Goal: Entertainment & Leisure: Consume media (video, audio)

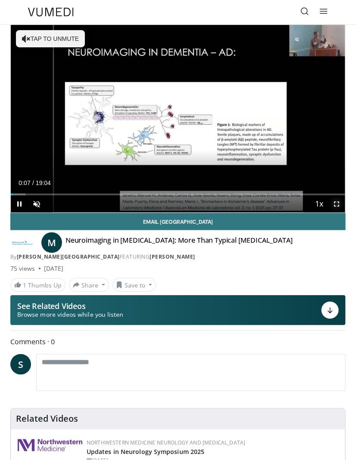
click at [338, 204] on span "Video Player" at bounding box center [336, 203] width 17 height 17
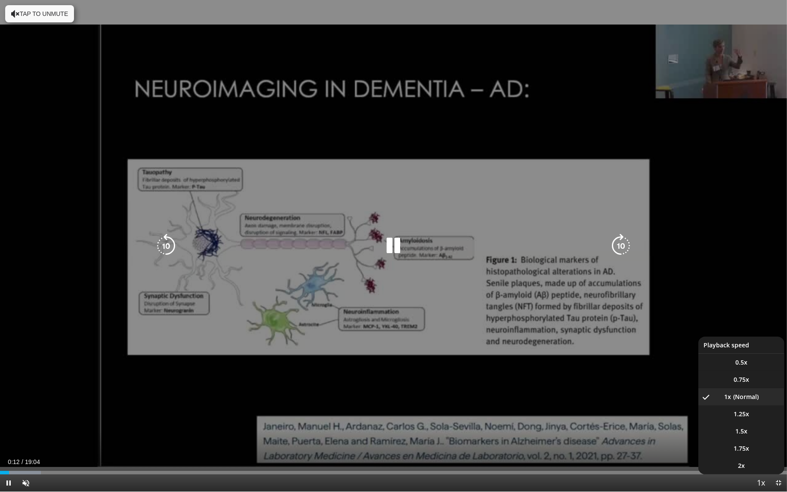
click at [355, 381] on video-js "**********" at bounding box center [393, 246] width 787 height 492
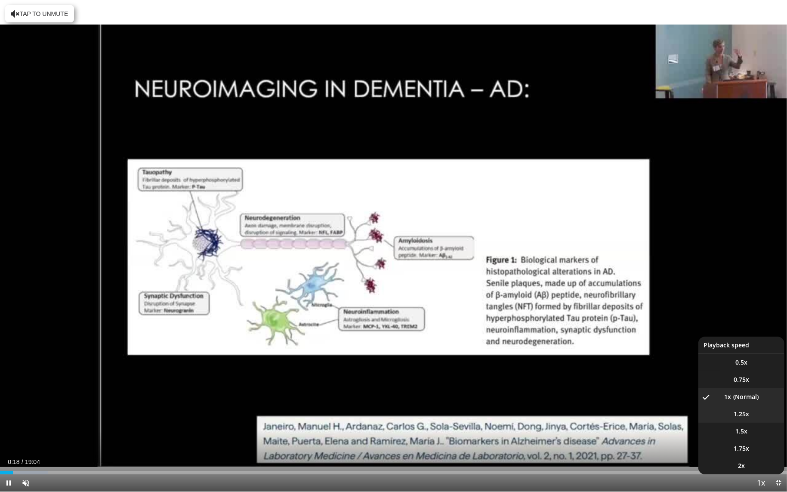
click at [355, 416] on span "1.25x" at bounding box center [741, 414] width 15 height 9
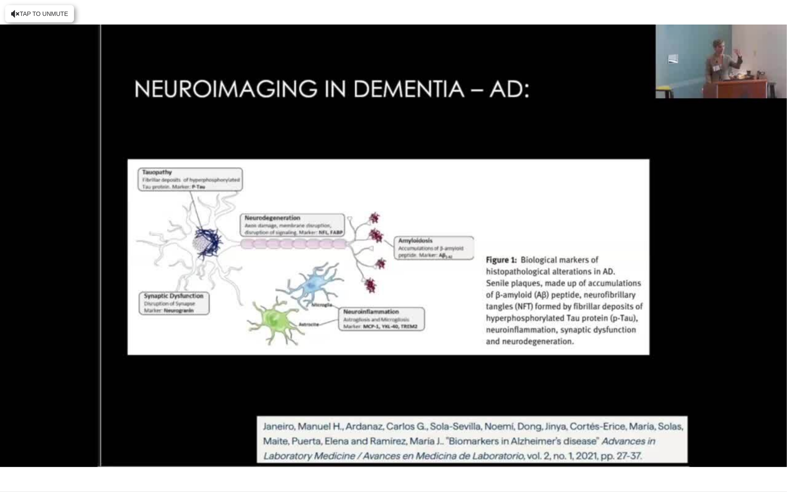
click at [26, 460] on div "10 seconds Tap to unmute" at bounding box center [393, 246] width 787 height 492
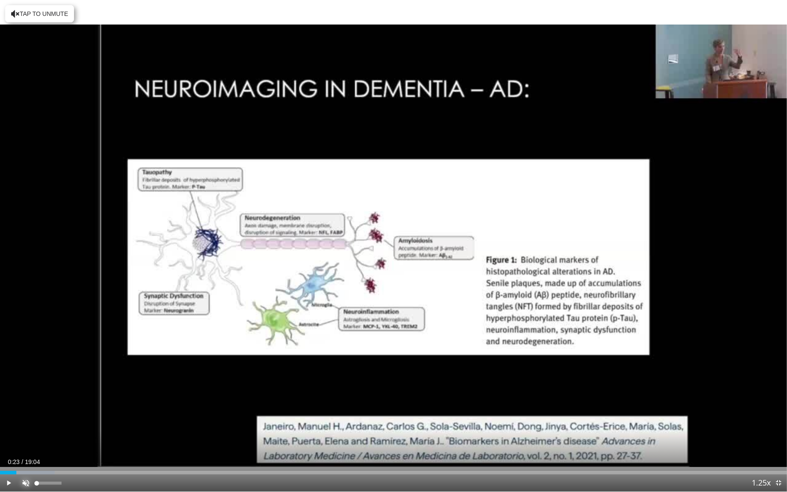
click at [25, 460] on span "Video Player" at bounding box center [25, 482] width 17 height 17
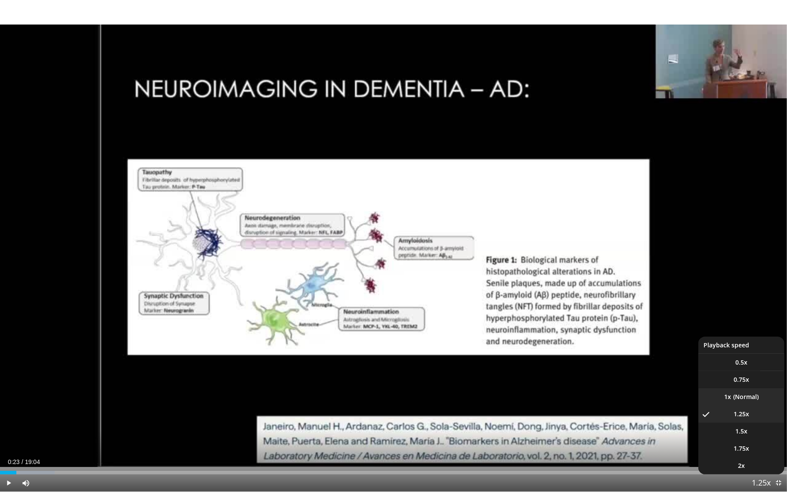
click at [355, 399] on li "1x" at bounding box center [742, 396] width 86 height 17
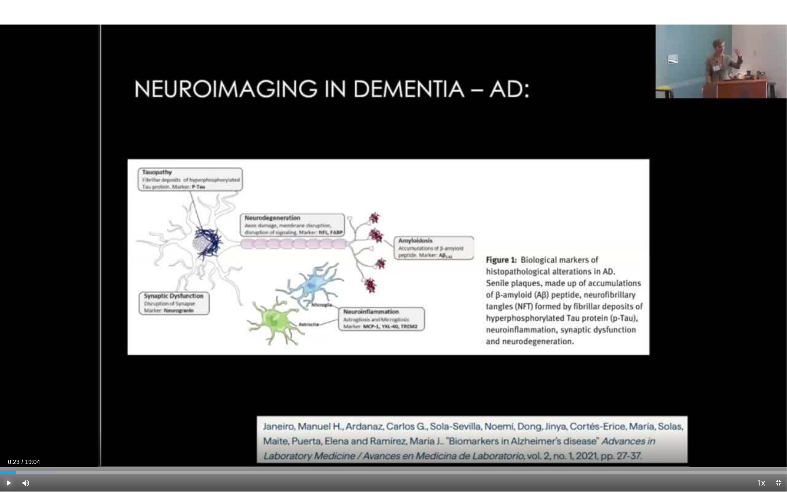
click at [9, 460] on span "Video Player" at bounding box center [8, 482] width 17 height 17
